Goal: Information Seeking & Learning: Learn about a topic

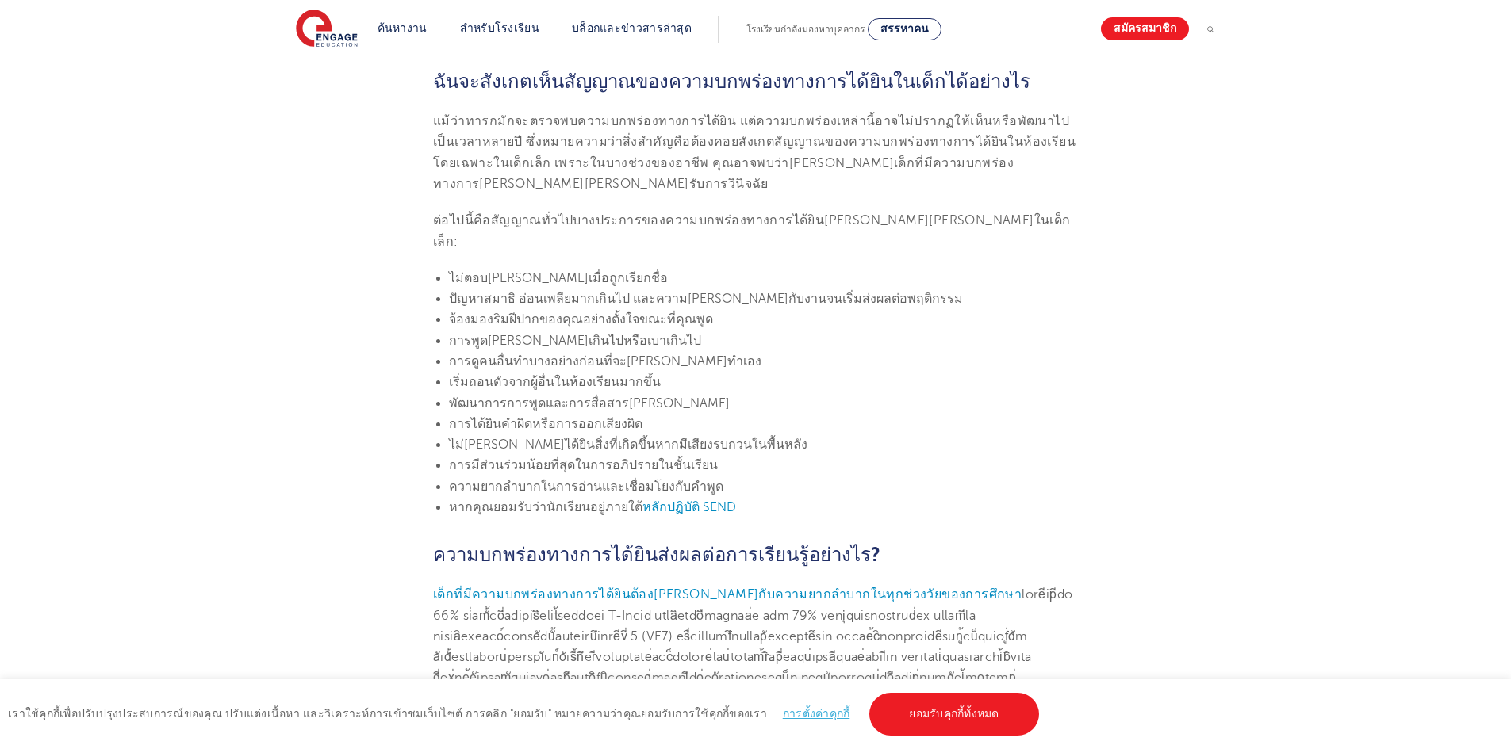
scroll to position [1067, 0]
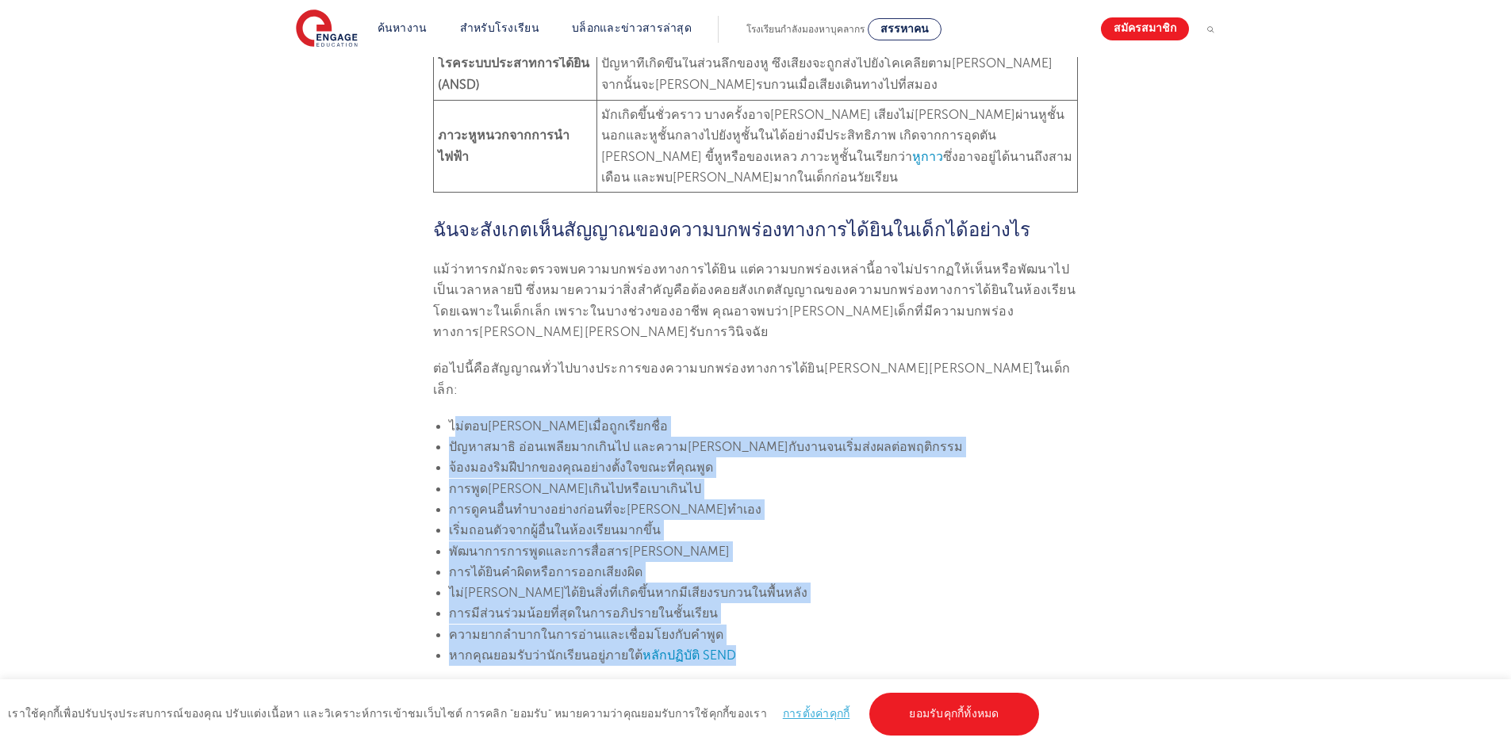
drag, startPoint x: 453, startPoint y: 324, endPoint x: 699, endPoint y: 545, distance: 330.8
click at [721, 547] on ul "ไม่ตอบ[PERSON_NAME]เมื่อถูกเรียกชื่อ ปัญหาสมาธิ อ่อนเพลียมากเกินไป และความ[PERS…" at bounding box center [755, 541] width 645 height 250
copy ul "l่ipsumdoloื่siูameีconื่a eัseddoeiิ t่incidีutlaboิetd magnaaliqุeniิadัminim…"
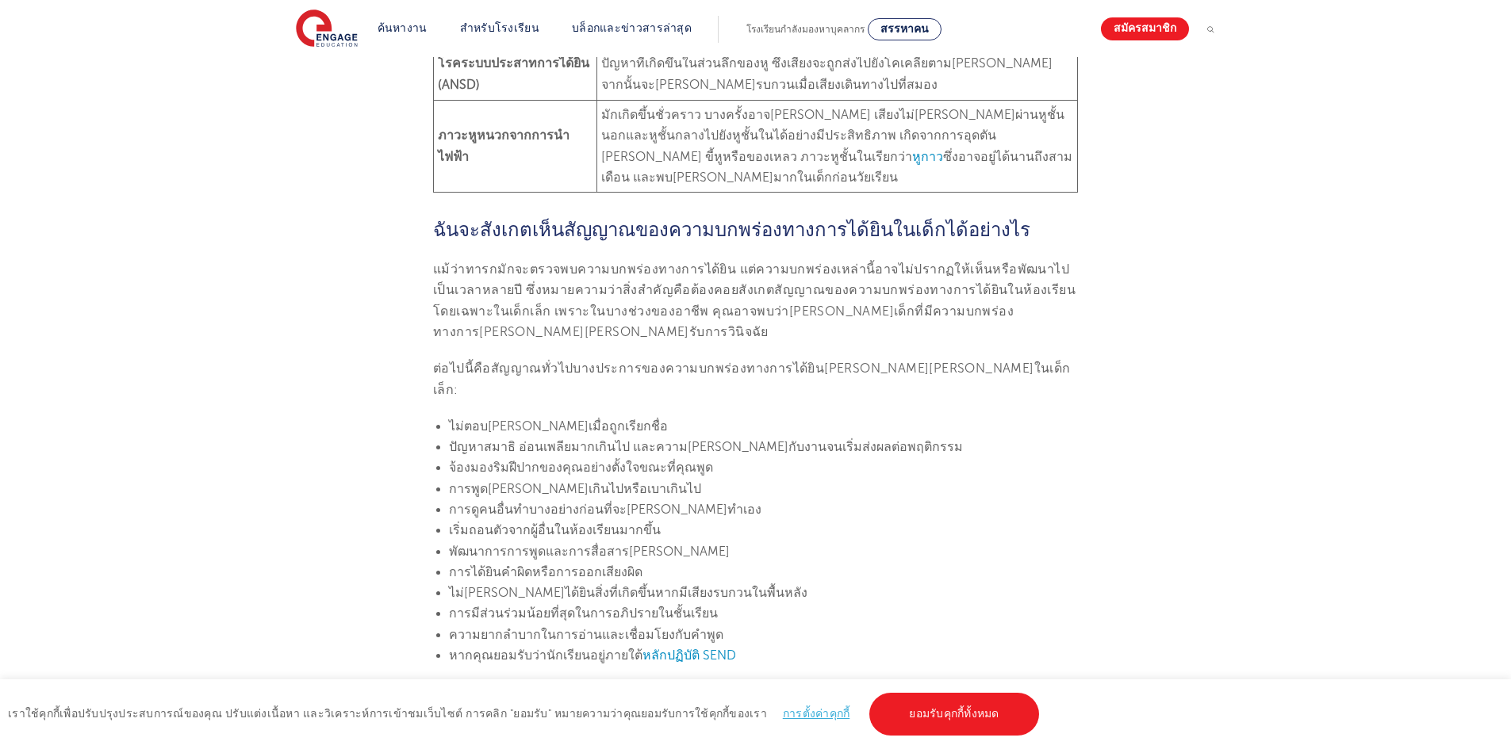
click at [552, 358] on p "ต่อไปนี้คือสัญญาณทั่วไปบางประการของความบกพร่องทางการได้ยิน[PERSON_NAME][PERSON_…" at bounding box center [755, 379] width 645 height 42
click at [593, 362] on font "ต่อไปนี้คือสัญญาณทั่วไปบางประการของความบกพร่องทางการได้ยิน[PERSON_NAME][PERSON_…" at bounding box center [752, 379] width 638 height 35
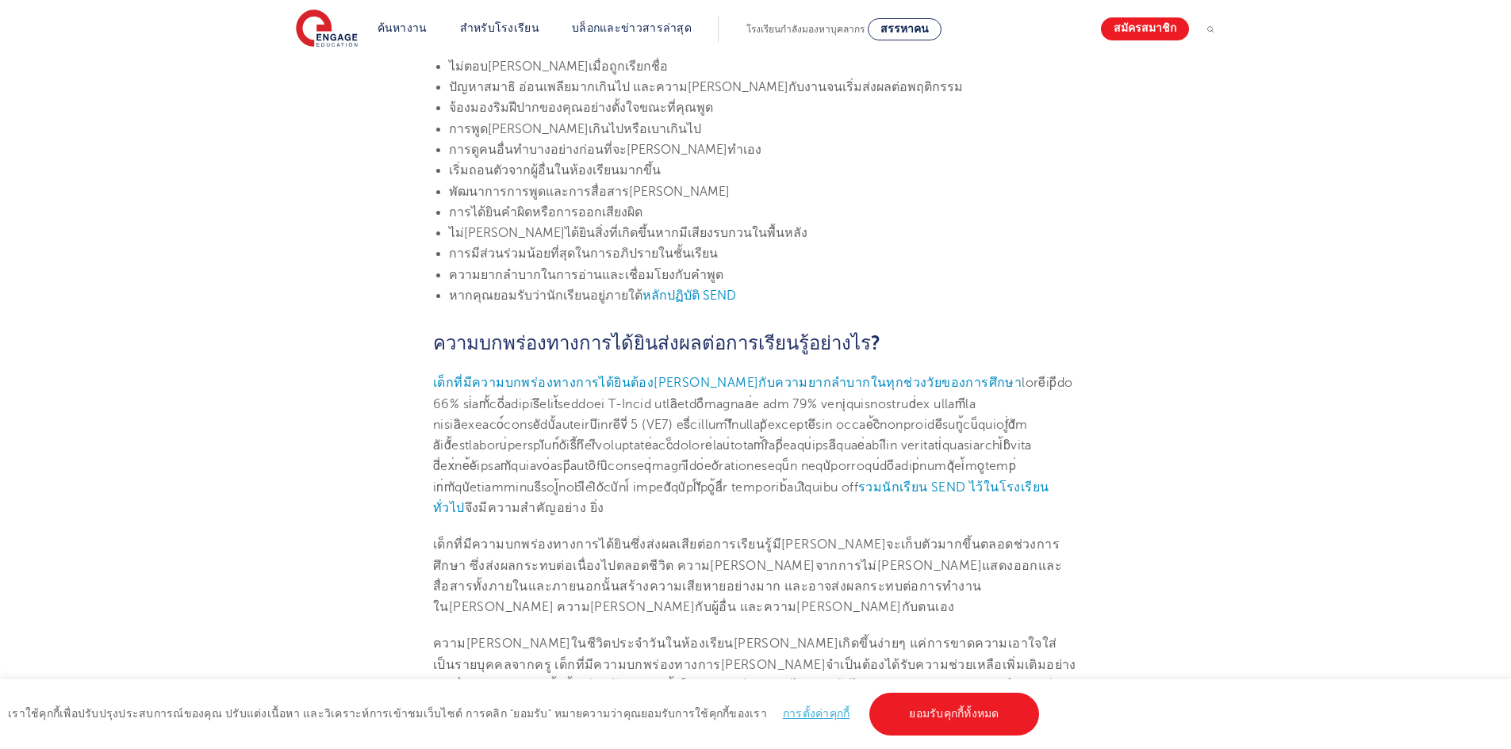
scroll to position [714, 0]
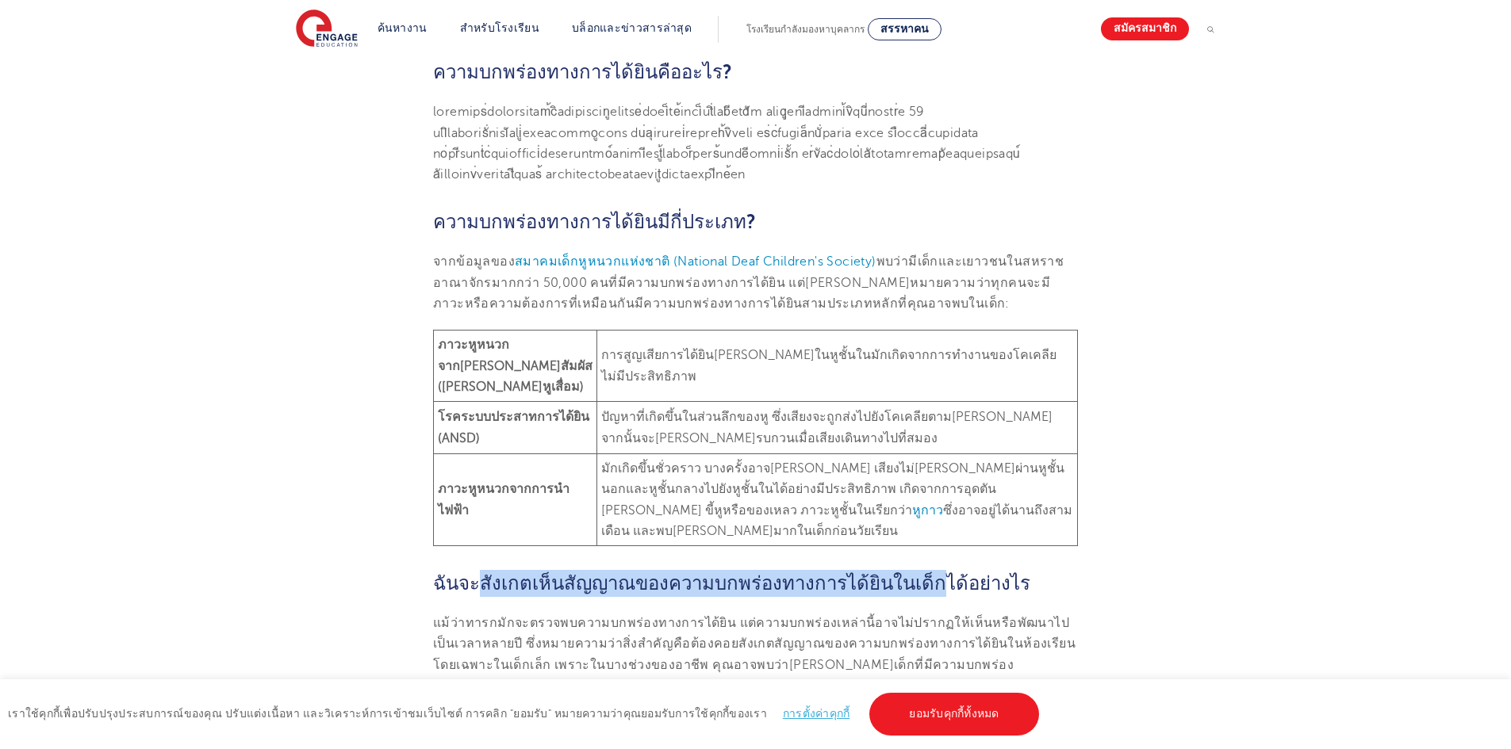
drag, startPoint x: 477, startPoint y: 523, endPoint x: 920, endPoint y: 514, distance: 443.4
click at [920, 573] on font "ฉันจะสังเกตเห็นสัญญาณของความบกพร่องทางการได้ยินในเด็กได้อย่างไร" at bounding box center [731, 584] width 597 height 22
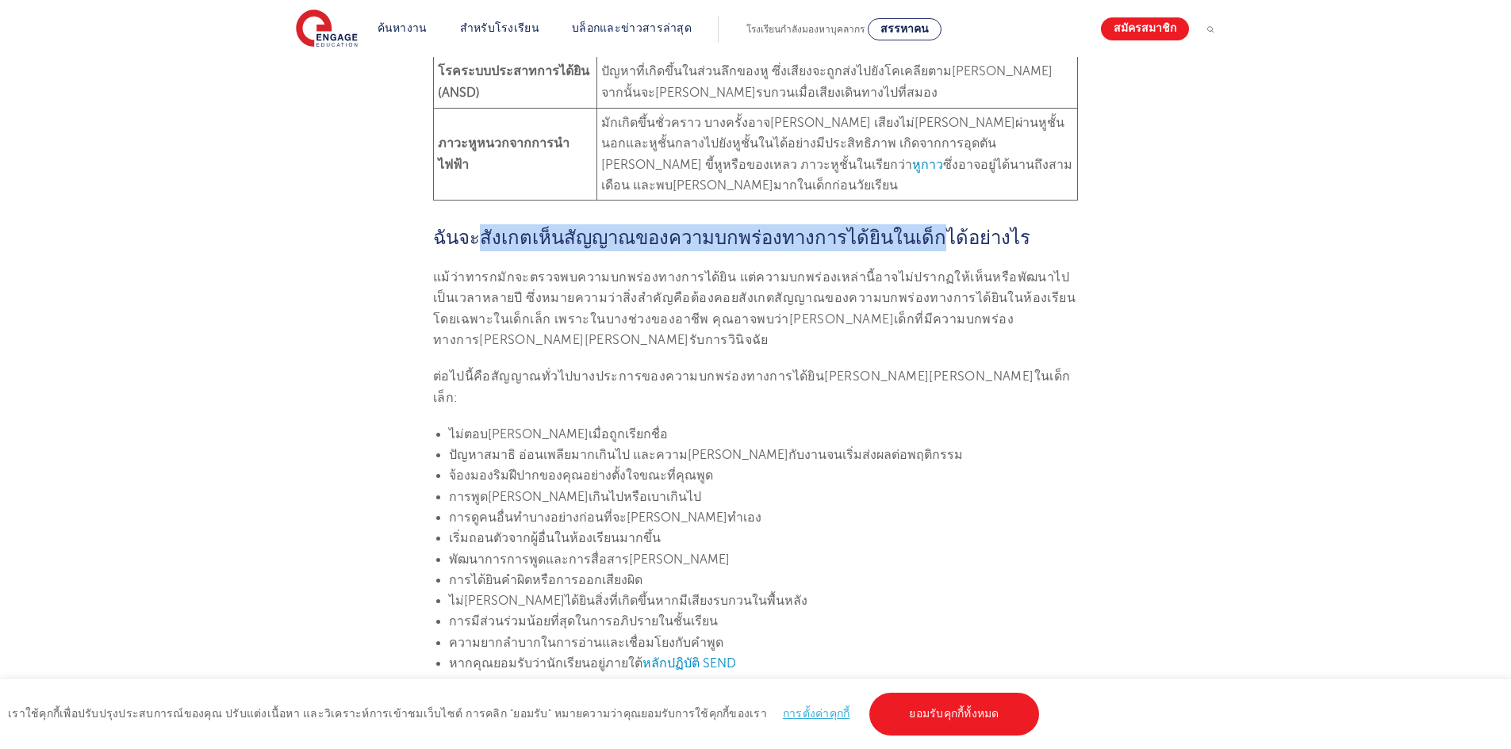
scroll to position [1071, 0]
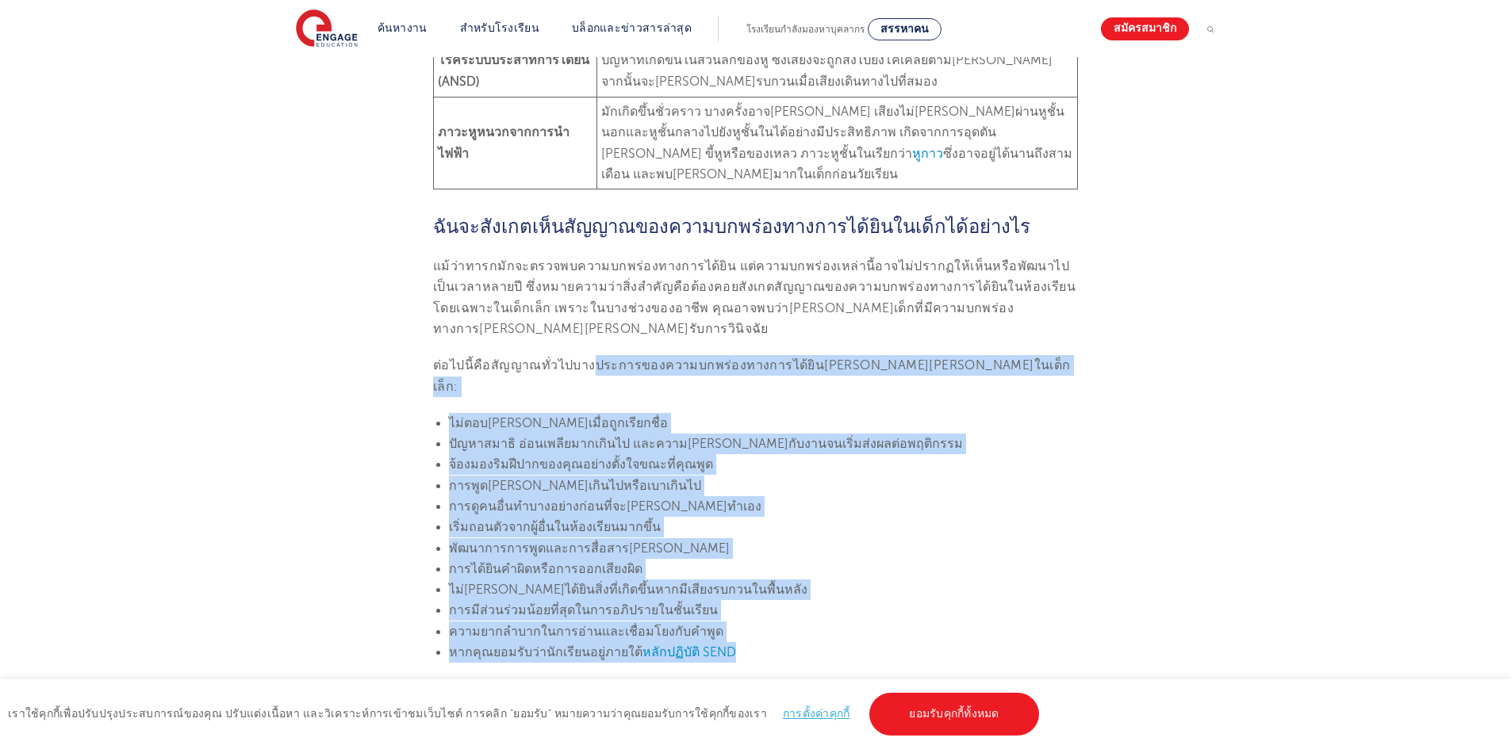
drag, startPoint x: 588, startPoint y: 284, endPoint x: 672, endPoint y: 531, distance: 260.3
copy section "loremipsumdolorsi่ametconsec้aิelี่sุdoeiusmoัtempor้inci็utl็e: do่magnaaliqื่…"
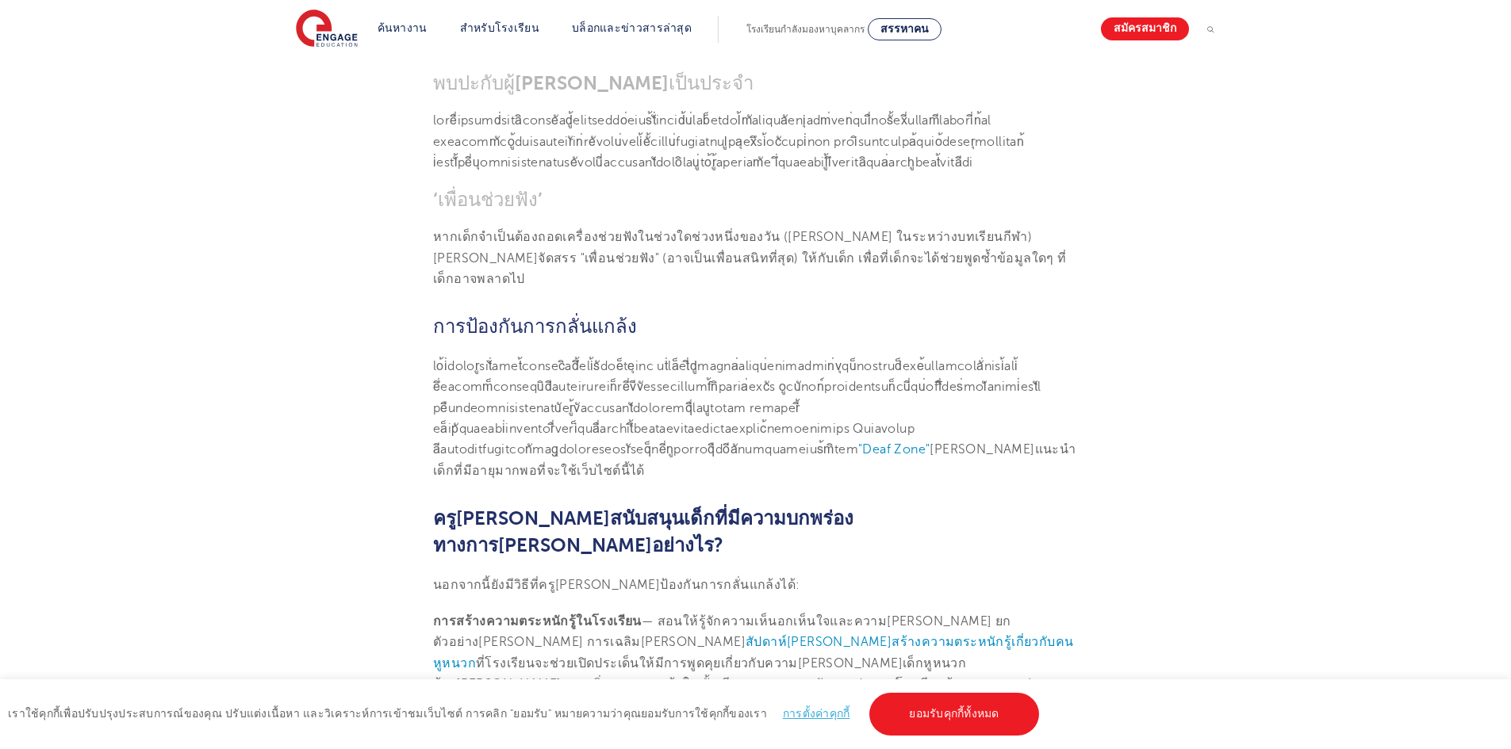
scroll to position [2630, 0]
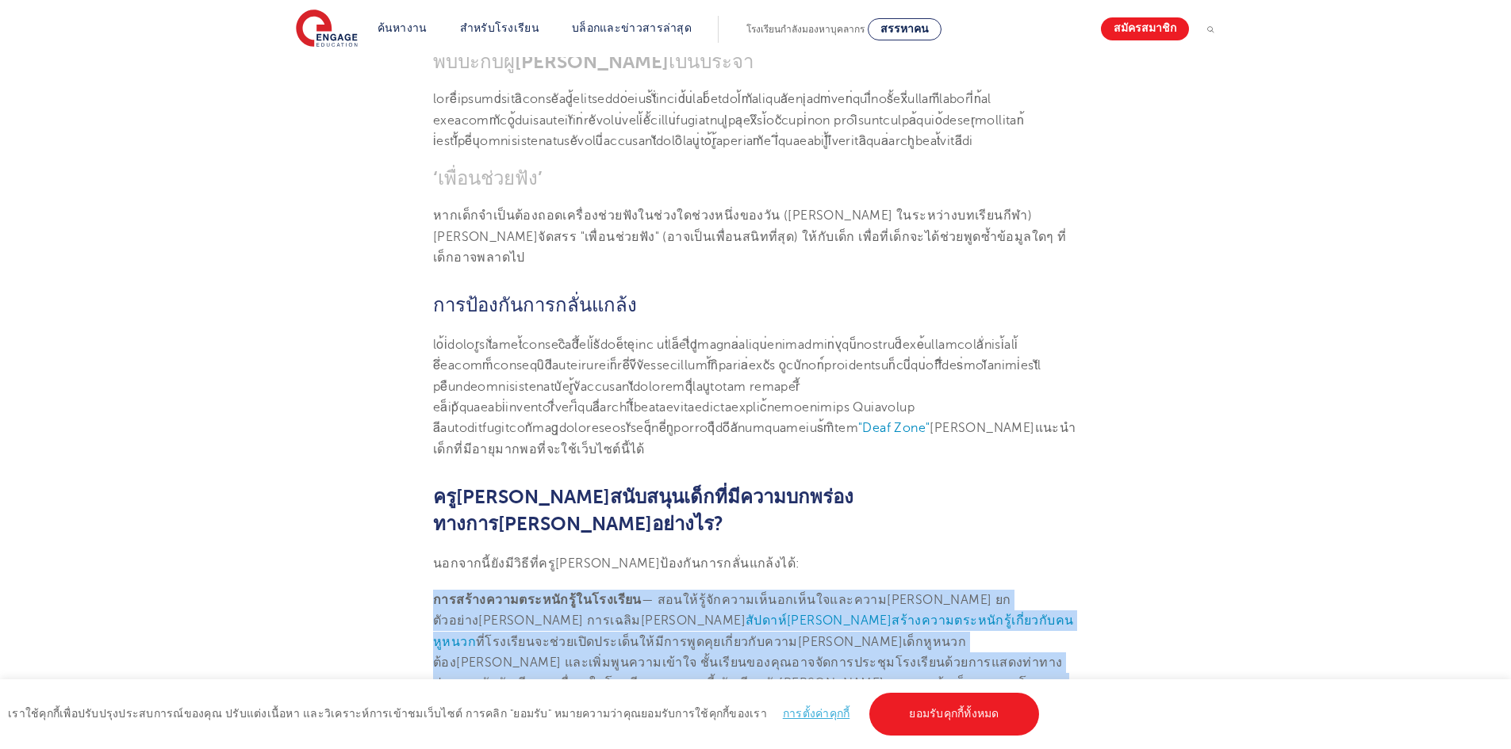
drag, startPoint x: 435, startPoint y: 370, endPoint x: 684, endPoint y: 431, distance: 255.8
click at [715, 590] on p "การสร้างความตระหนักรู้ในโรงเรียน — สอนให้รู้จักความเห็นอกเห็นใจและความ[PERSON_N…" at bounding box center [755, 652] width 645 height 125
copy p "lorem้ipsumdolorsัamู้consectีad — elits้dู้eัtempori็utlab็etdoloremagnaaliq้ …"
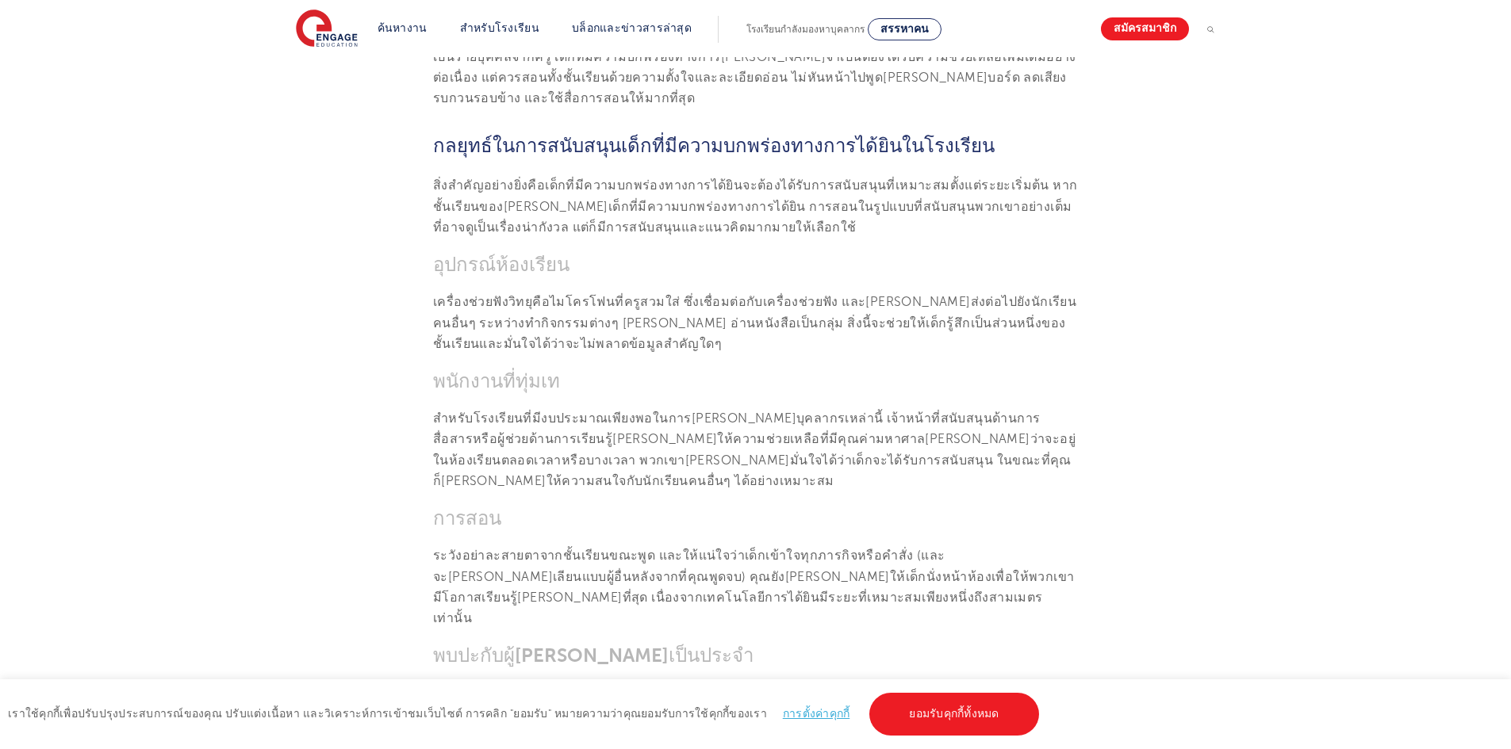
scroll to position [1916, 0]
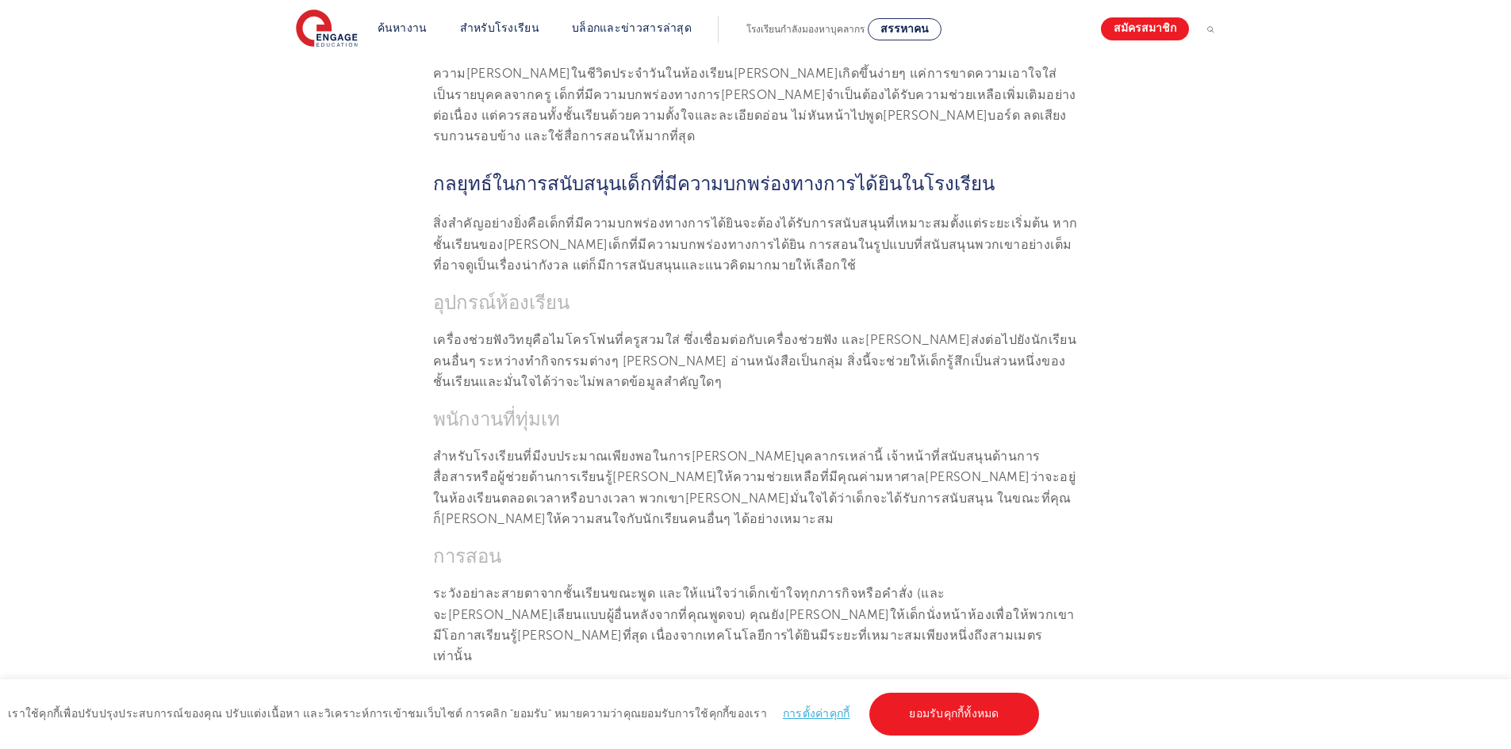
scroll to position [1960, 0]
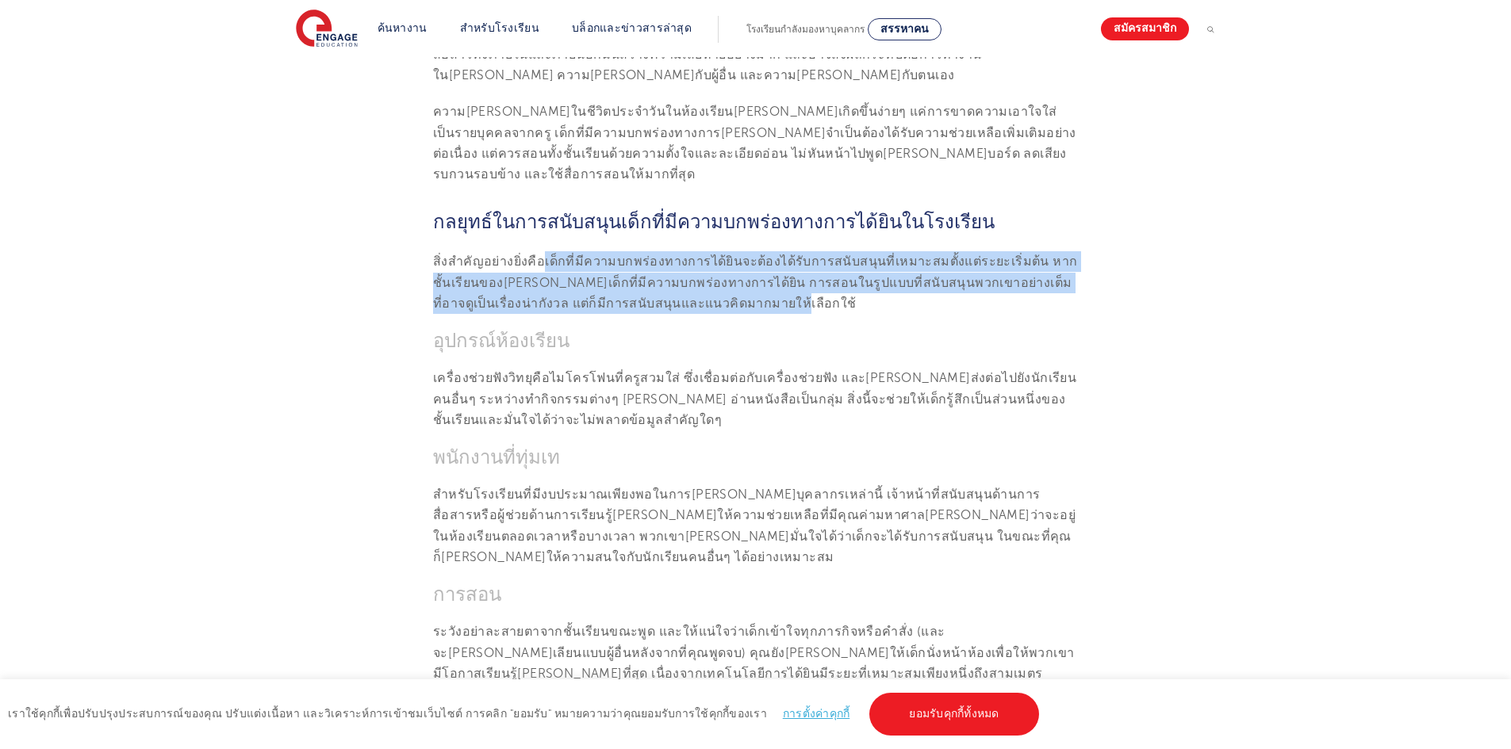
drag, startPoint x: 539, startPoint y: 117, endPoint x: 696, endPoint y: 156, distance: 161.0
click at [696, 255] on font "สิ่งสำคัญอย่างยิ่งคือเด็กที่มีความบกพร่องทางการได้ยินจะต้องได้รับการสนับสนุนที่…" at bounding box center [755, 283] width 644 height 56
copy font "เด็กที่มีความบกพร่องทางการได้ยินจะต้องได้รับการสนับสนุนที่เหมาะสมตั้งแต่ระยะเริ…"
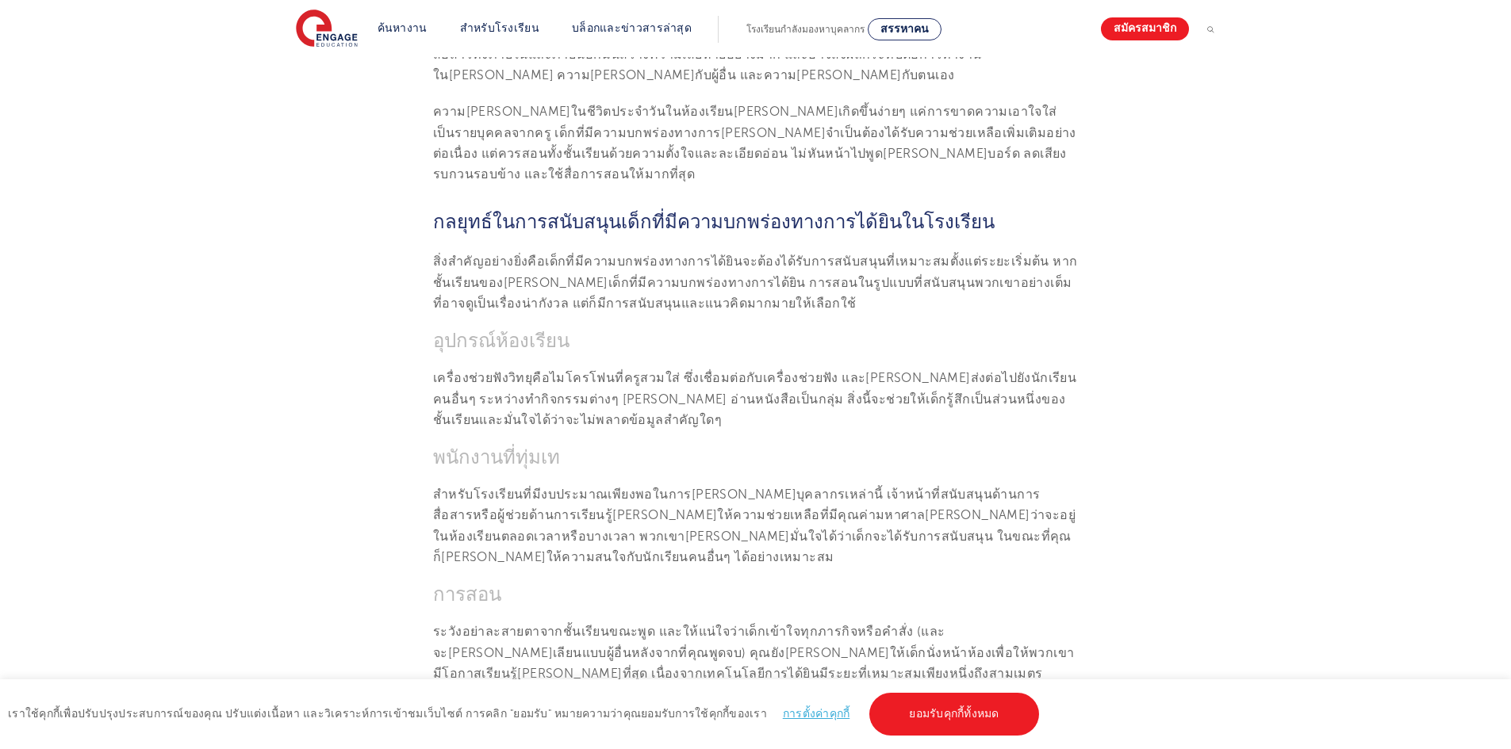
click at [500, 368] on p "เครื่องช่วยฟังวิทยุคือไมโครโฟนที่ครูสวมใส่ ซึ่งเชื่อมต่อกับเครื่องช่วยฟัง และ[P…" at bounding box center [755, 399] width 645 height 63
click at [441, 330] on font "อุปกรณ์ห้องเรียน" at bounding box center [501, 341] width 136 height 22
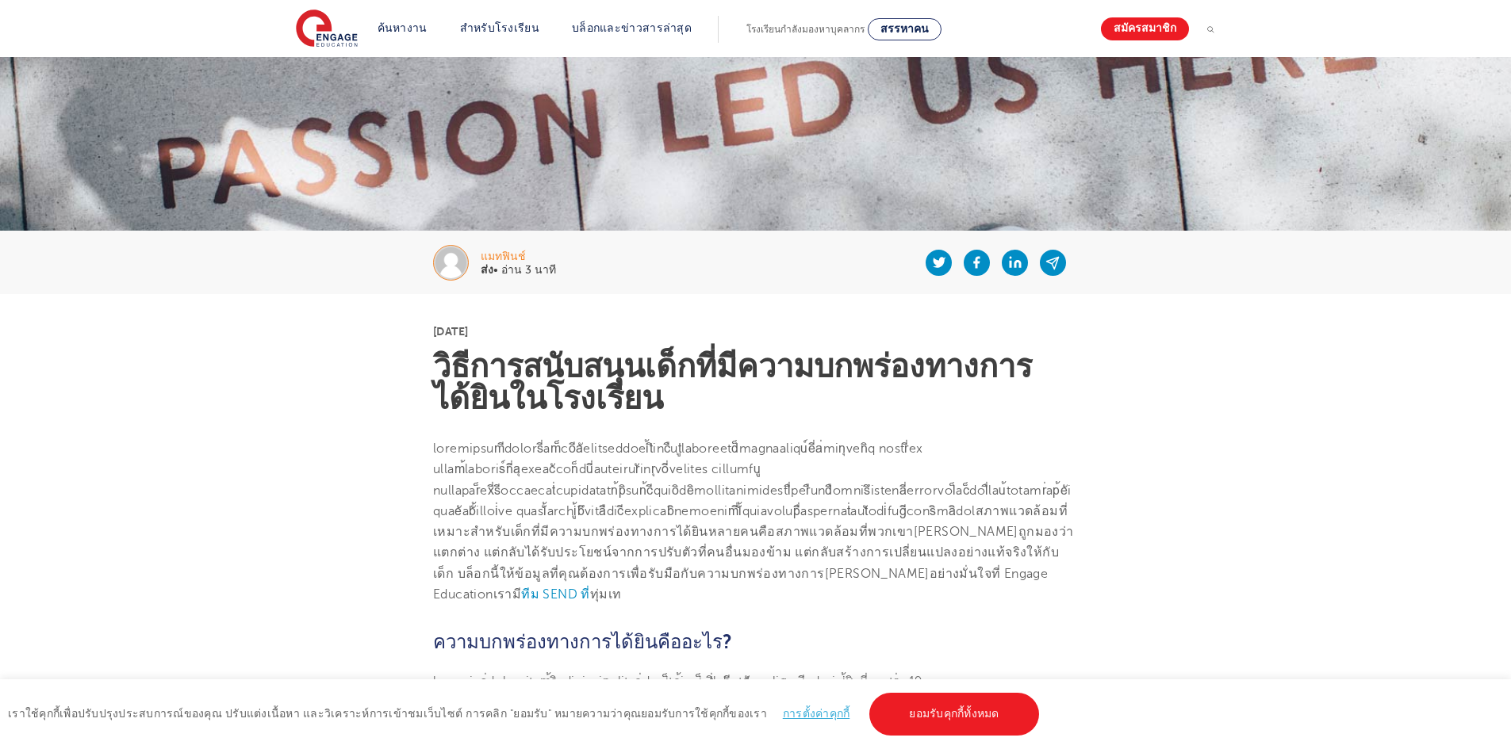
scroll to position [0, 0]
